Goal: Transaction & Acquisition: Obtain resource

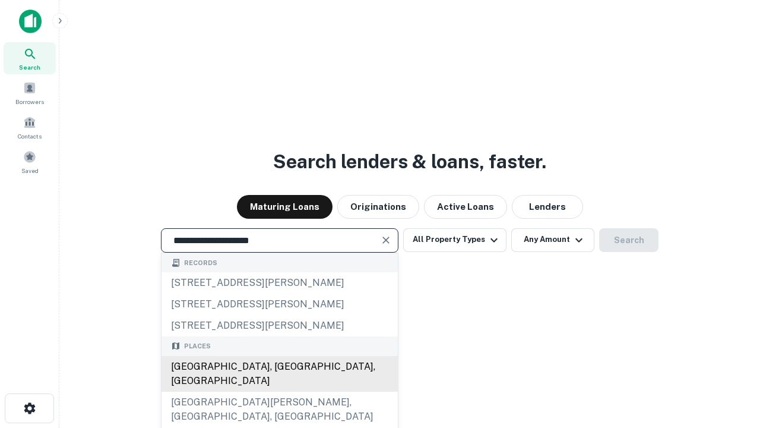
click at [279, 392] on div "[GEOGRAPHIC_DATA], [GEOGRAPHIC_DATA], [GEOGRAPHIC_DATA]" at bounding box center [280, 374] width 236 height 36
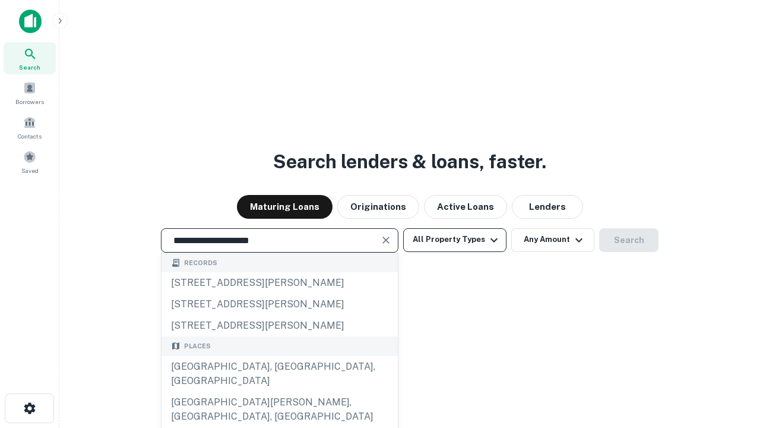
type input "**********"
click at [455, 239] on button "All Property Types" at bounding box center [454, 240] width 103 height 24
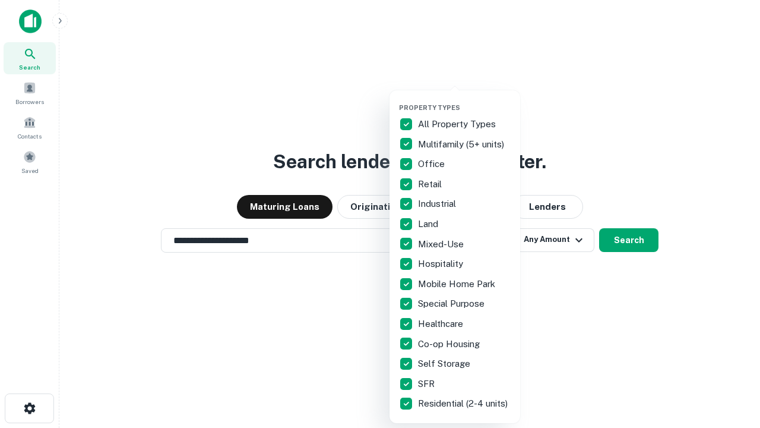
click at [465, 100] on button "button" at bounding box center [464, 100] width 131 height 1
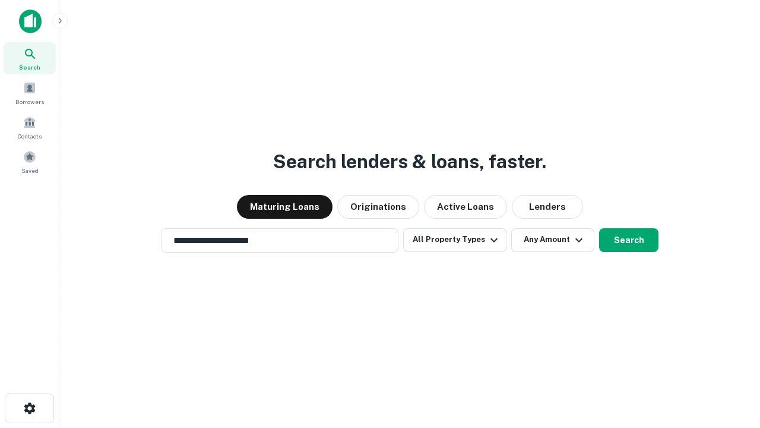
scroll to position [18, 0]
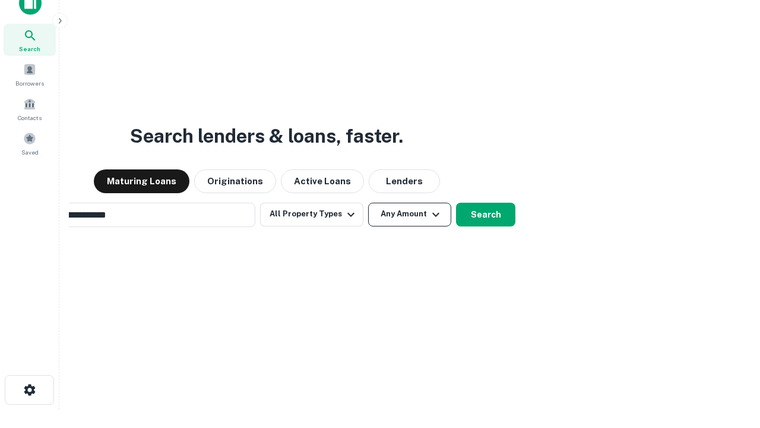
click at [368, 203] on button "Any Amount" at bounding box center [409, 215] width 83 height 24
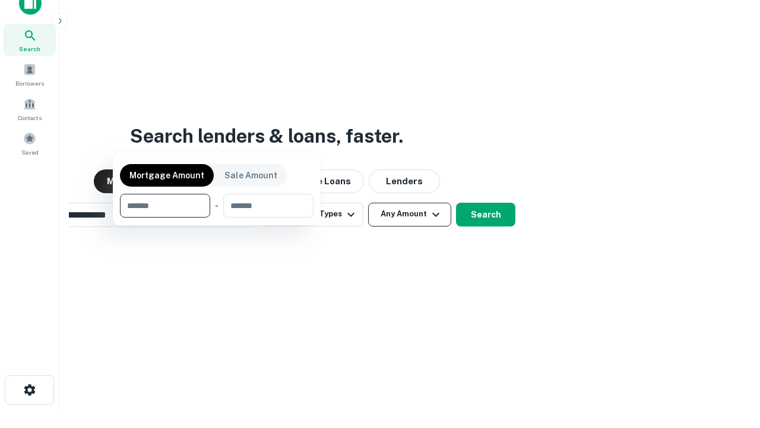
scroll to position [19, 0]
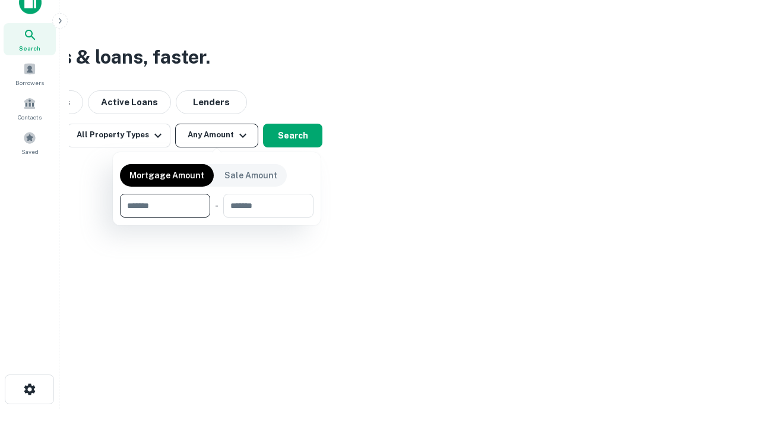
type input "*******"
click at [217, 217] on button "button" at bounding box center [217, 217] width 194 height 1
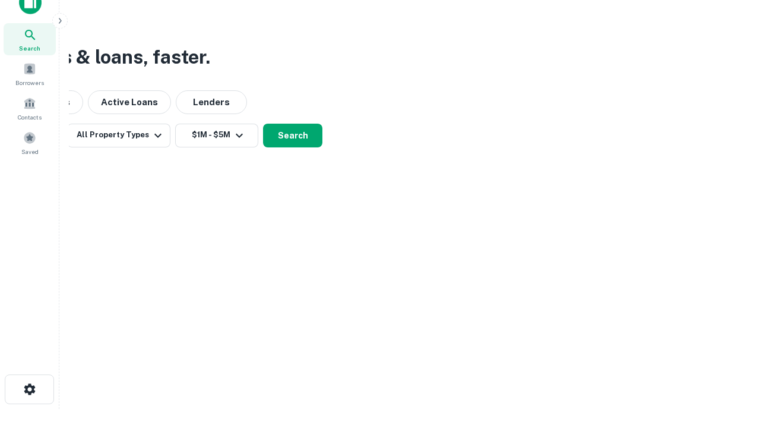
scroll to position [7, 219]
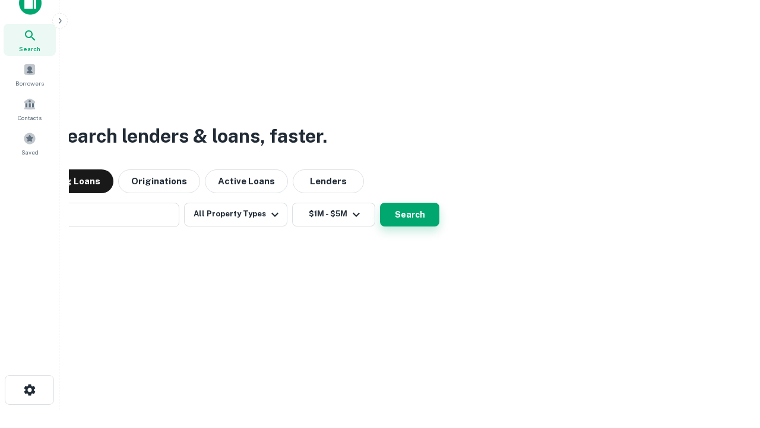
click at [380, 203] on button "Search" at bounding box center [409, 215] width 59 height 24
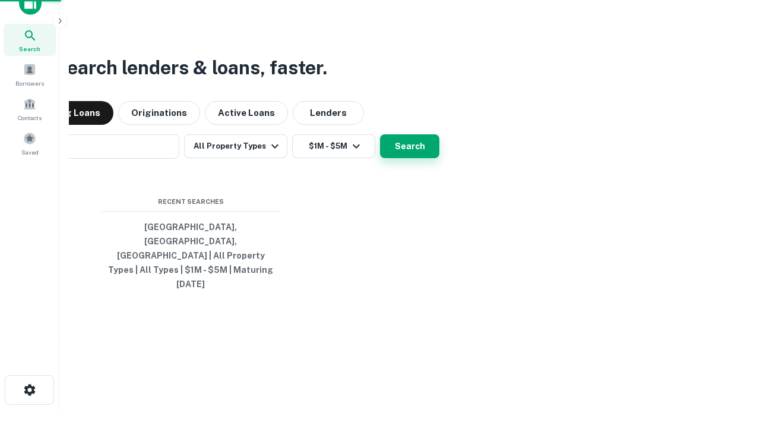
scroll to position [31, 336]
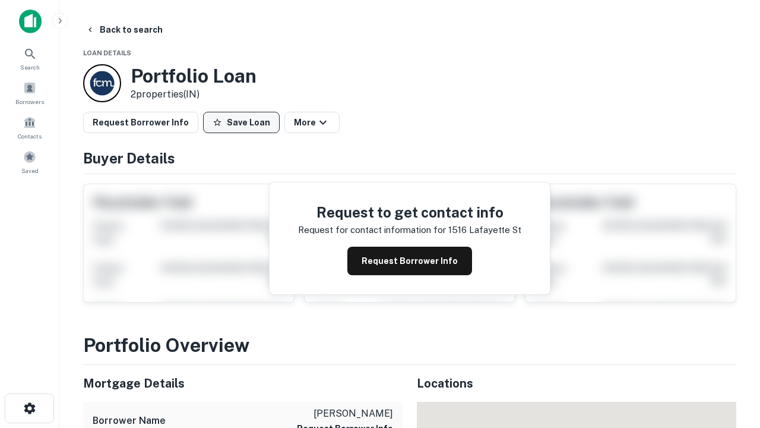
click at [241, 122] on button "Save Loan" at bounding box center [241, 122] width 77 height 21
